Goal: Task Accomplishment & Management: Complete application form

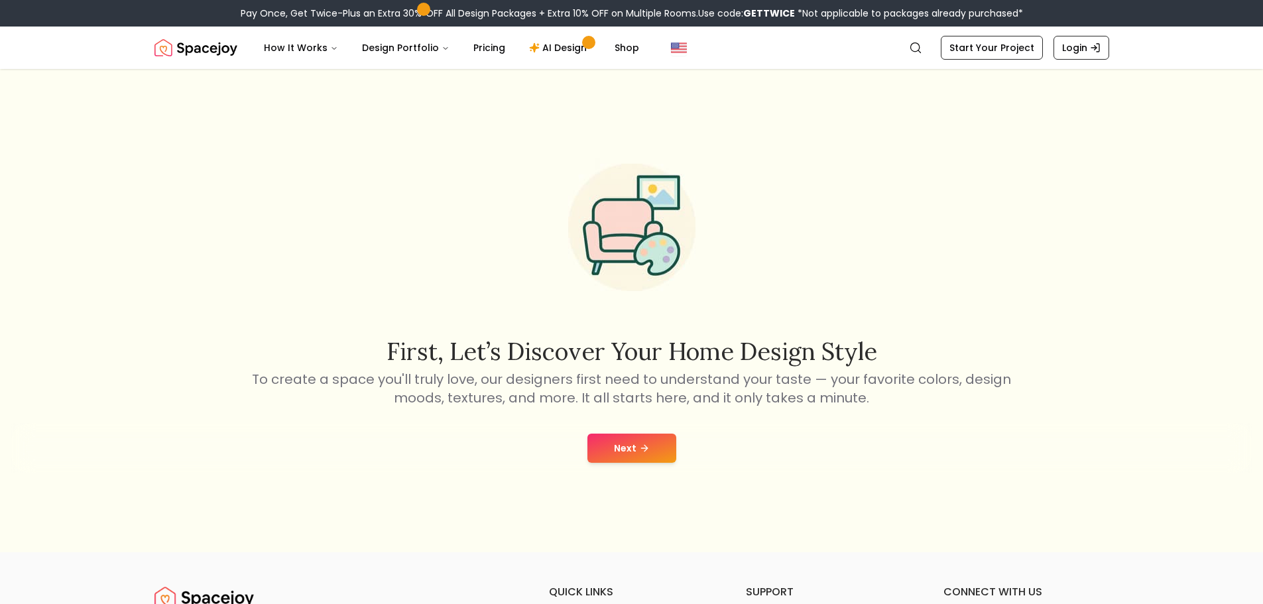
click at [669, 438] on button "Next" at bounding box center [632, 448] width 89 height 29
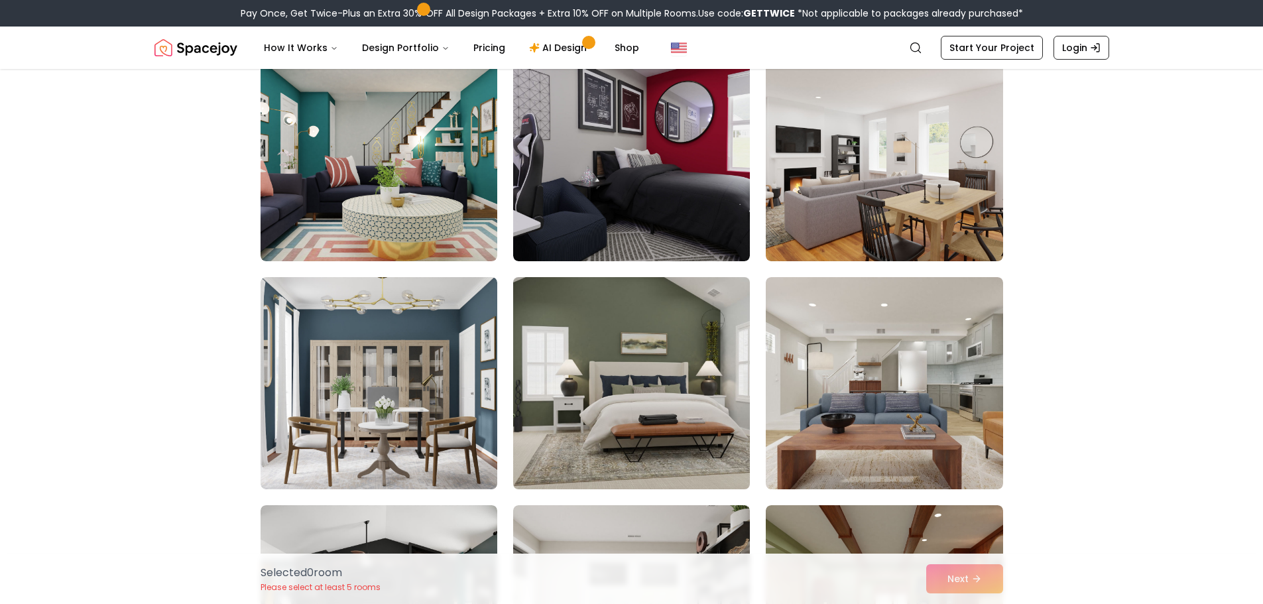
scroll to position [3780, 0]
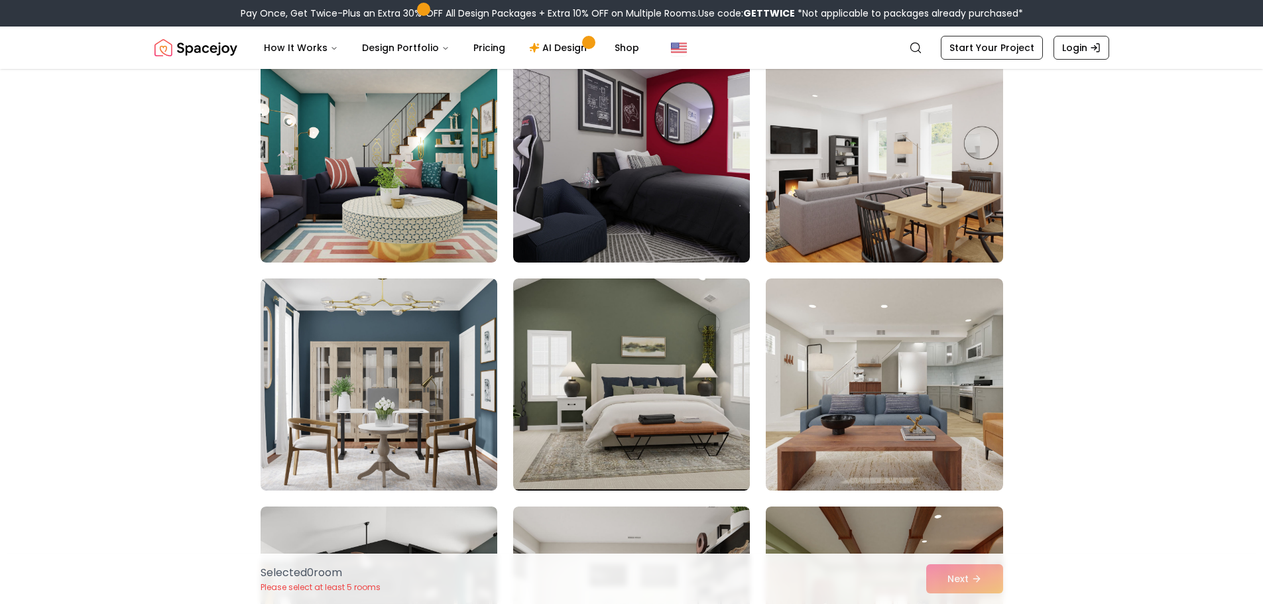
click at [827, 209] on img at bounding box center [884, 156] width 249 height 223
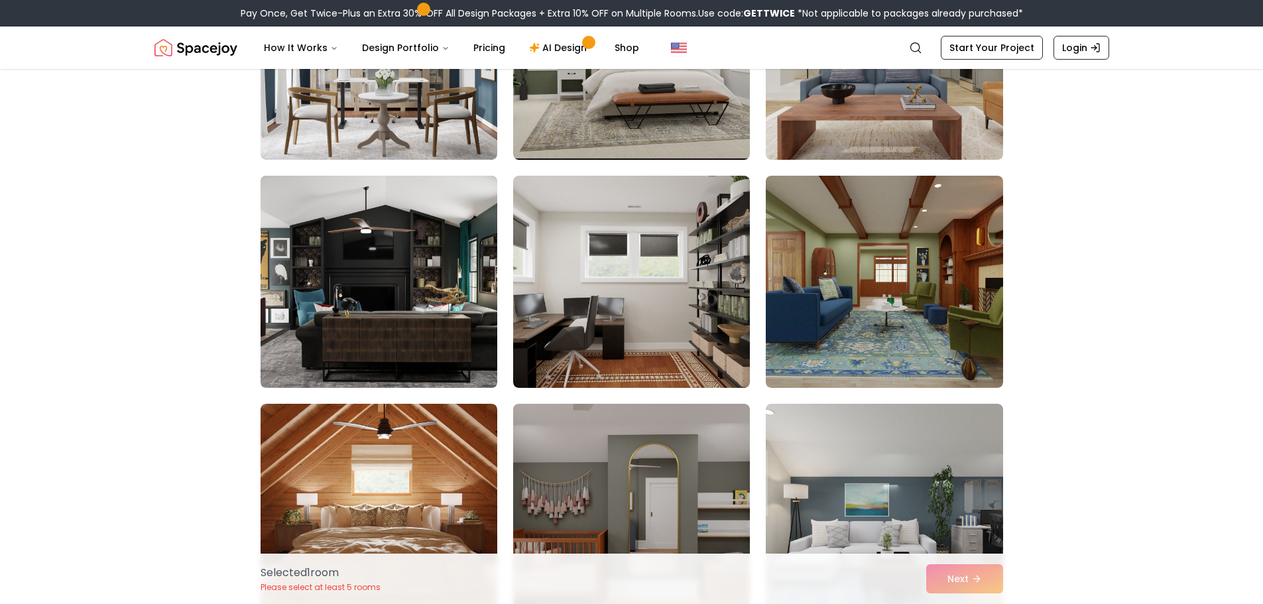
scroll to position [4112, 0]
click at [408, 293] on img at bounding box center [379, 281] width 249 height 223
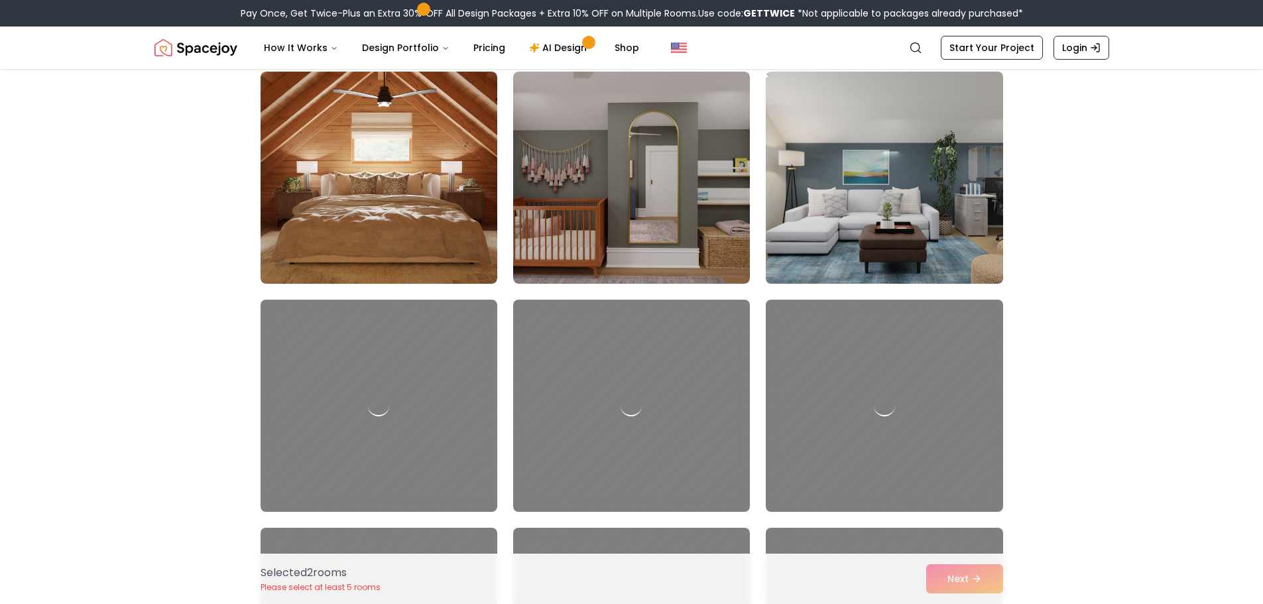
click at [795, 239] on img at bounding box center [884, 177] width 249 height 223
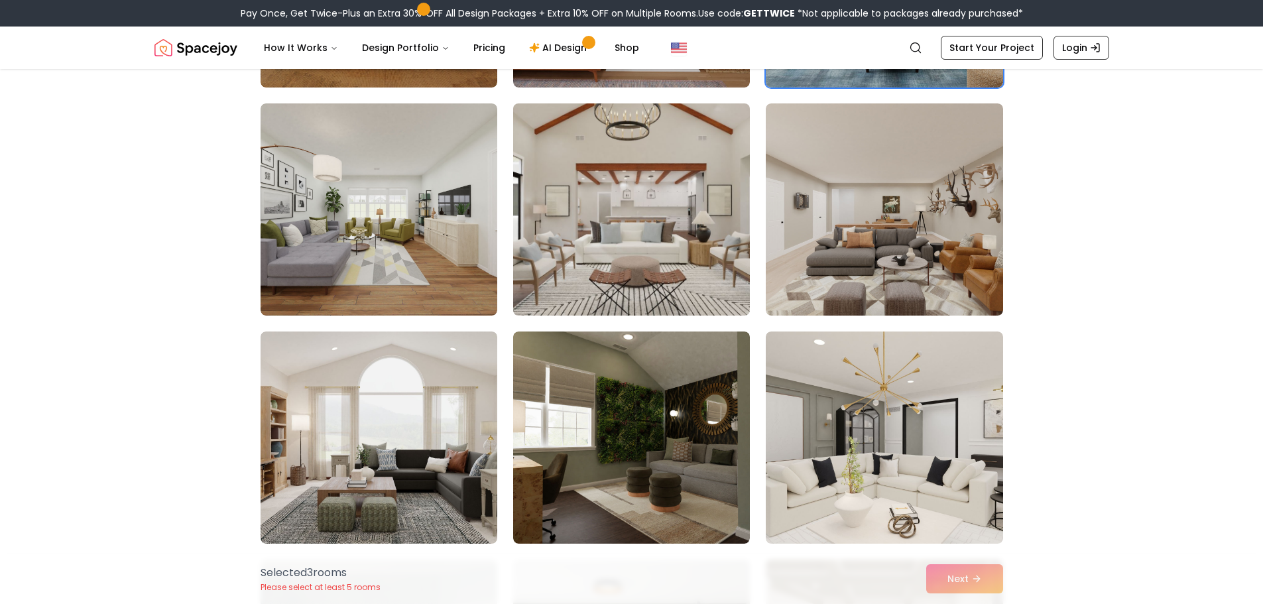
scroll to position [4643, 0]
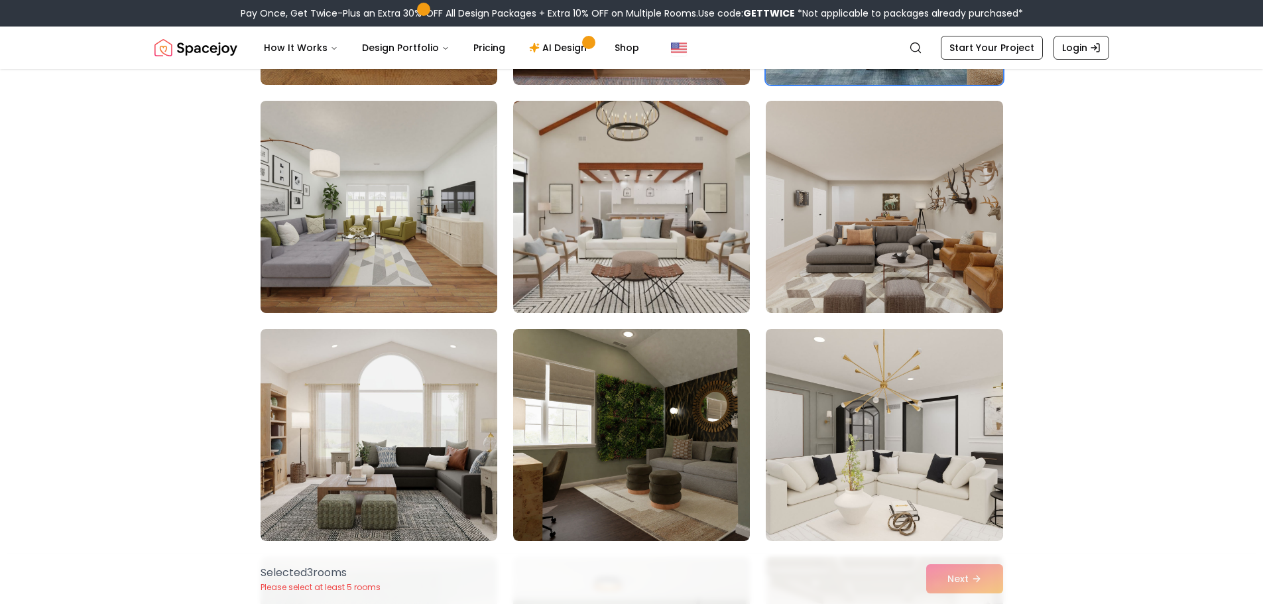
click at [392, 251] on img at bounding box center [379, 207] width 249 height 223
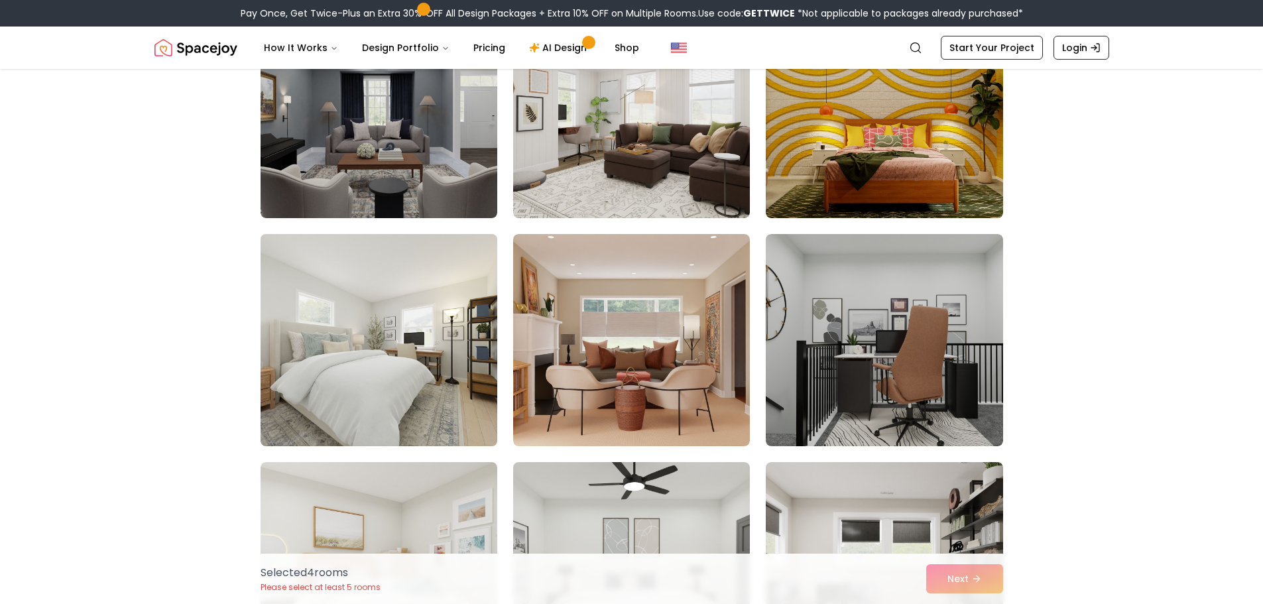
scroll to position [5438, 0]
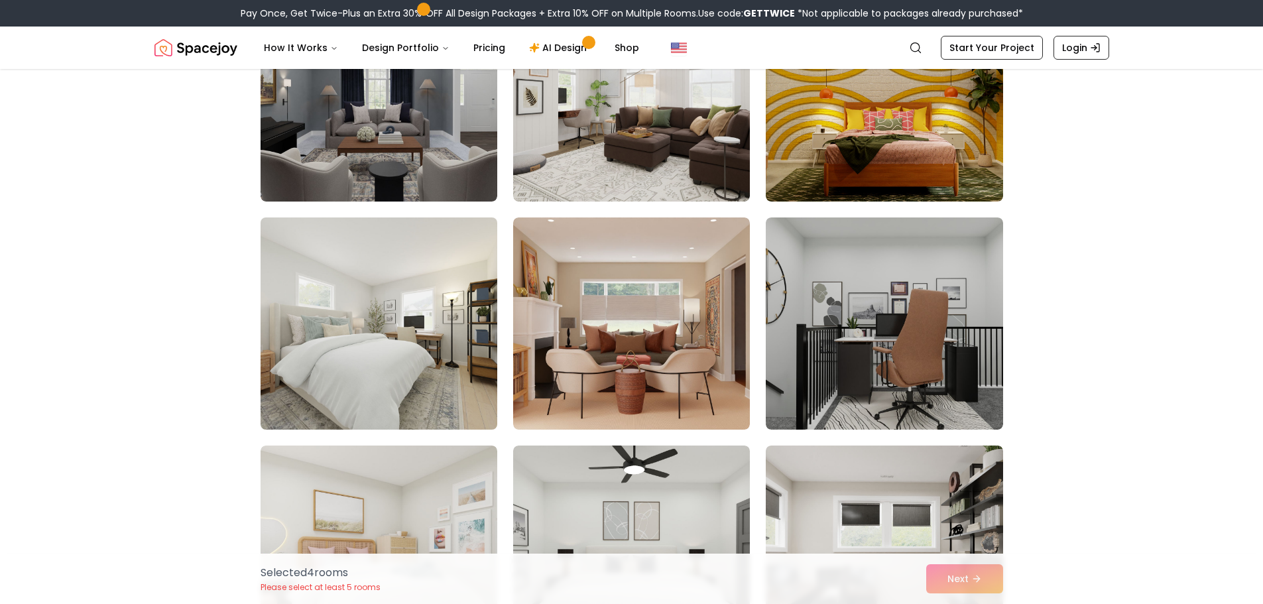
click at [395, 308] on img at bounding box center [379, 323] width 249 height 223
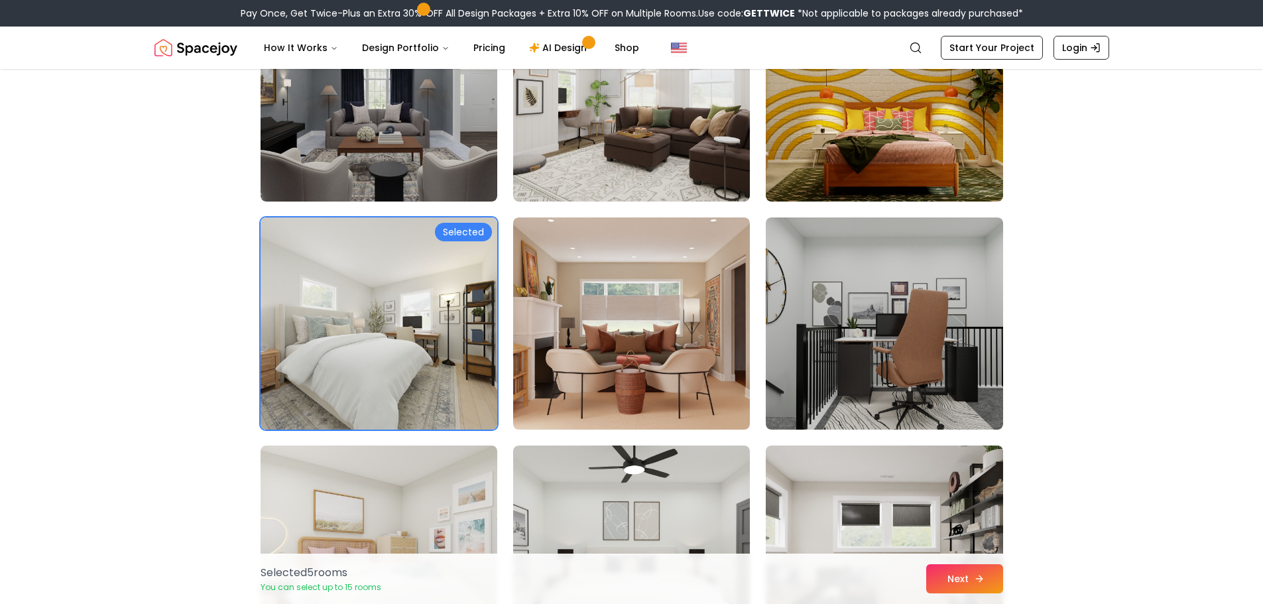
click at [991, 580] on button "Next" at bounding box center [965, 578] width 77 height 29
